Goal: Transaction & Acquisition: Purchase product/service

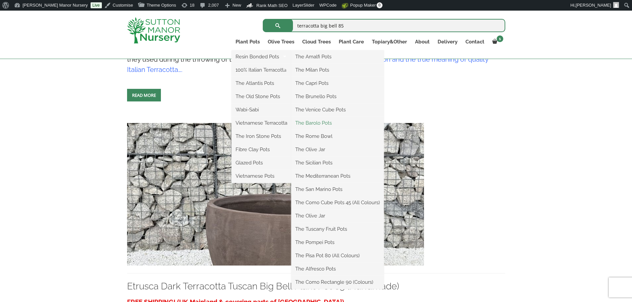
click at [314, 123] on link "The Barolo Pots" at bounding box center [337, 123] width 93 height 10
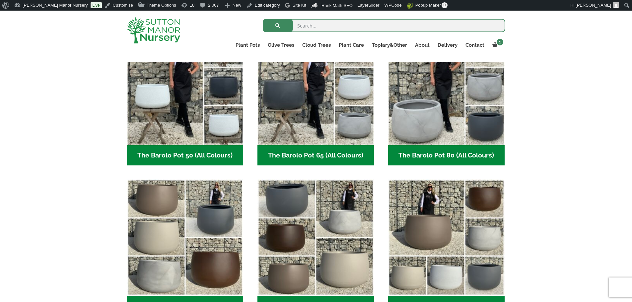
scroll to position [299, 0]
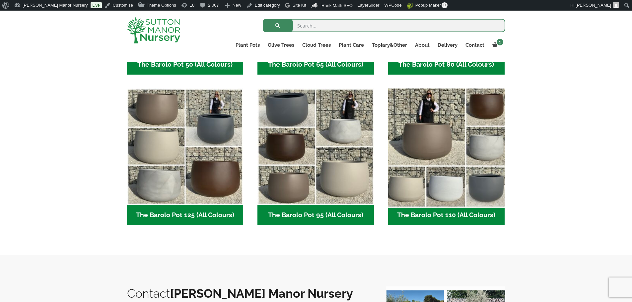
click at [430, 165] on img "Visit product category The Barolo Pot 110 (All Colours)" at bounding box center [446, 147] width 122 height 122
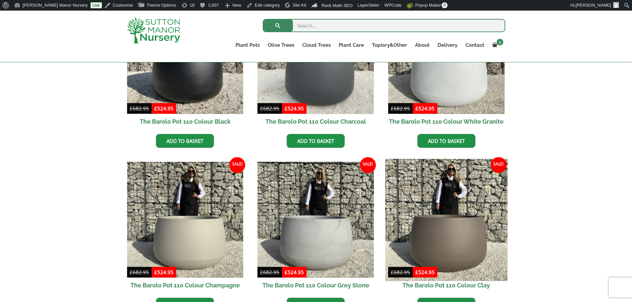
scroll to position [265, 0]
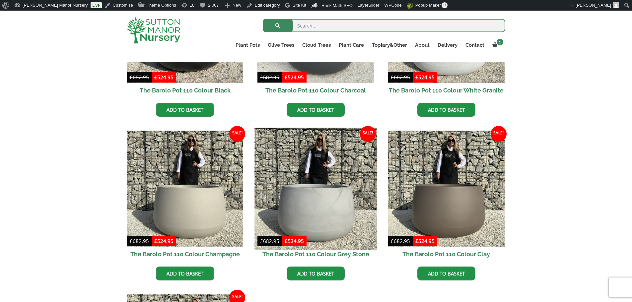
click at [325, 194] on img at bounding box center [316, 189] width 122 height 122
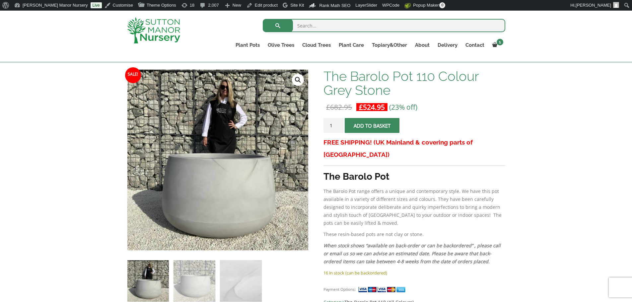
scroll to position [100, 0]
